Goal: Task Accomplishment & Management: Manage account settings

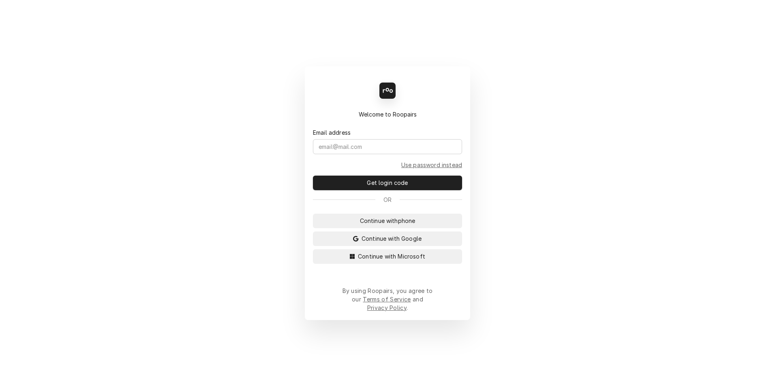
click at [402, 255] on div "Continue with phone Continue with Google Continue with Microsoft" at bounding box center [387, 239] width 149 height 50
click at [403, 258] on button "Continue with Microsoft" at bounding box center [387, 257] width 149 height 15
click at [383, 261] on span "Continue with Microsoft" at bounding box center [391, 256] width 70 height 9
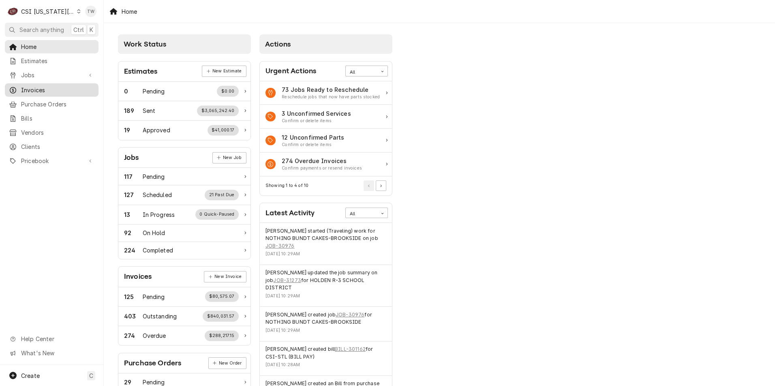
click at [46, 88] on span "Invoices" at bounding box center [57, 90] width 73 height 9
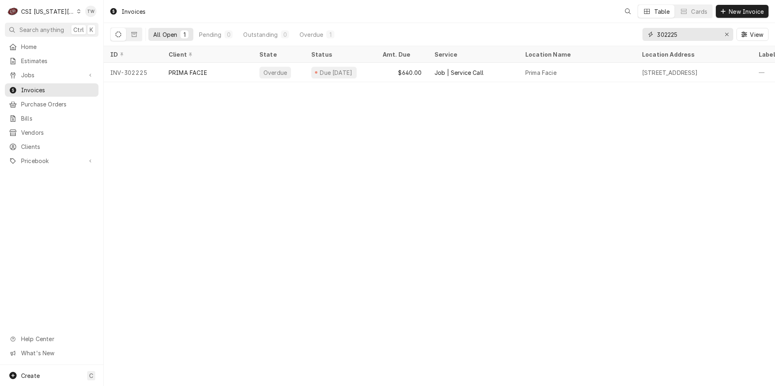
drag, startPoint x: 694, startPoint y: 30, endPoint x: 617, endPoint y: 13, distance: 78.7
click at [617, 13] on div "Invoices Table Cards New Invoice All Open 1 Pending 0 Outstanding 0 Overdue 1 3…" at bounding box center [439, 23] width 671 height 46
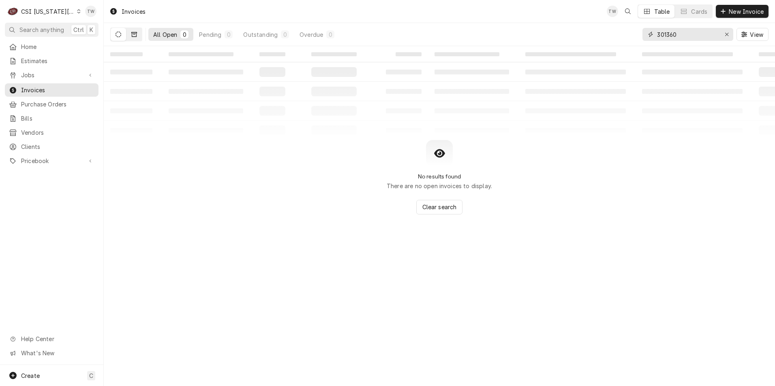
type input "301360"
click at [137, 31] on button "Dynamic Content Wrapper" at bounding box center [133, 34] width 15 height 13
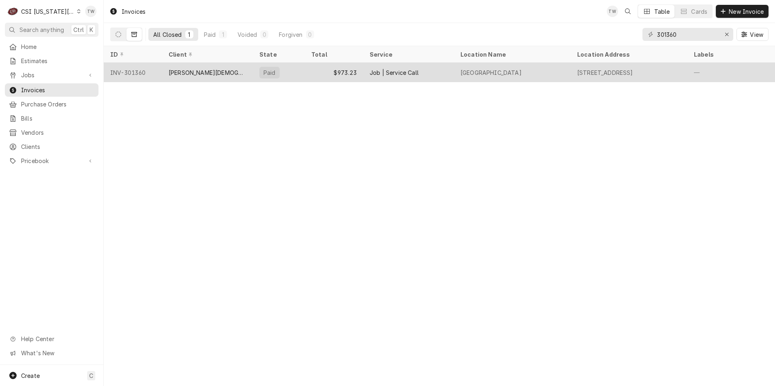
click at [226, 75] on div "Woods Chapel Church" at bounding box center [208, 72] width 78 height 9
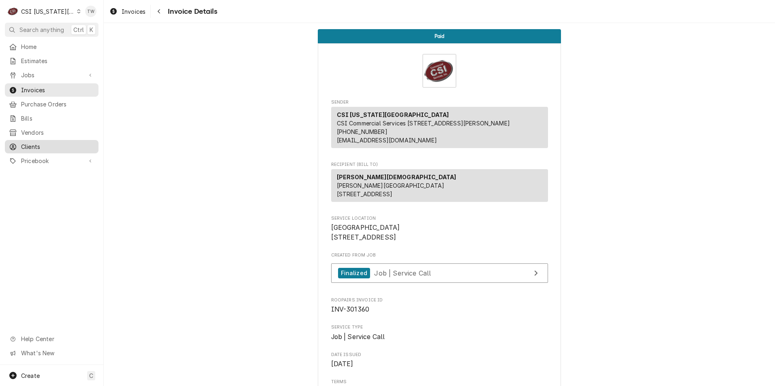
click at [42, 143] on span "Clients" at bounding box center [57, 147] width 73 height 9
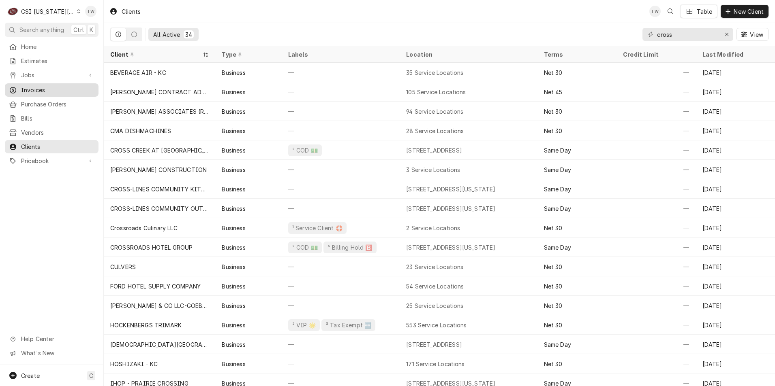
click at [49, 88] on span "Invoices" at bounding box center [57, 90] width 73 height 9
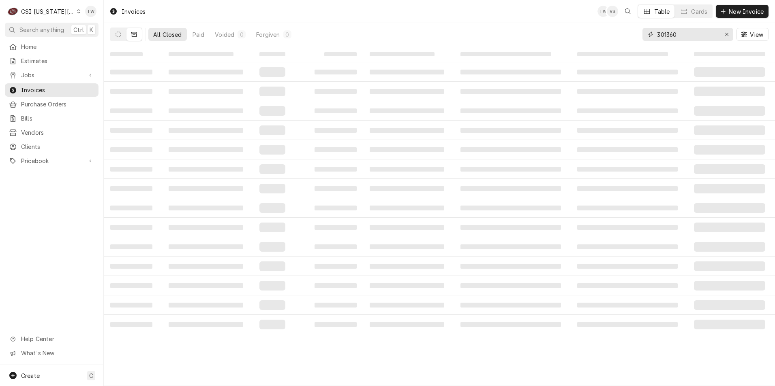
drag, startPoint x: 691, startPoint y: 35, endPoint x: 529, endPoint y: 41, distance: 162.5
click at [531, 40] on div "All Closed Paid Voided 0 Forgiven 0 301360 View" at bounding box center [439, 34] width 658 height 23
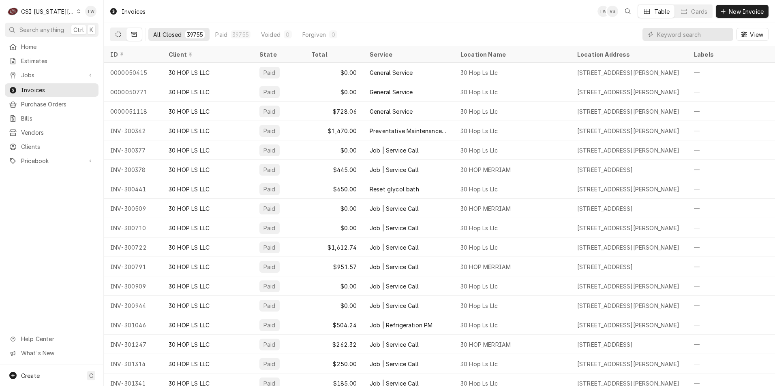
click at [113, 37] on button "Dynamic Content Wrapper" at bounding box center [118, 34] width 15 height 13
